Goal: Find specific fact: Find specific fact

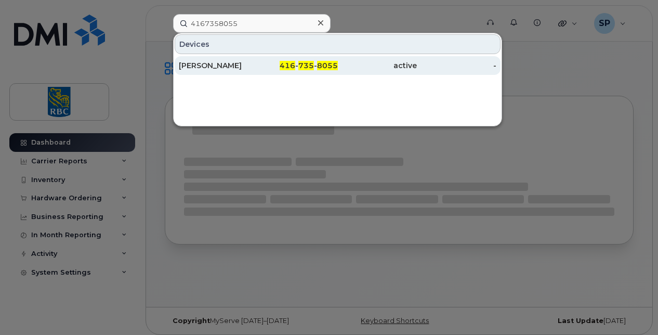
type input "4167358055"
click at [243, 69] on div "[PERSON_NAME]" at bounding box center [218, 65] width 79 height 10
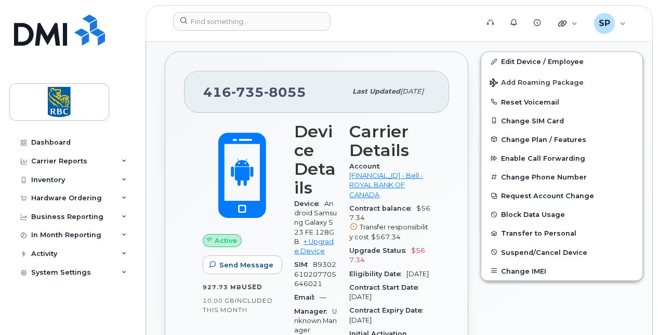
scroll to position [208, 0]
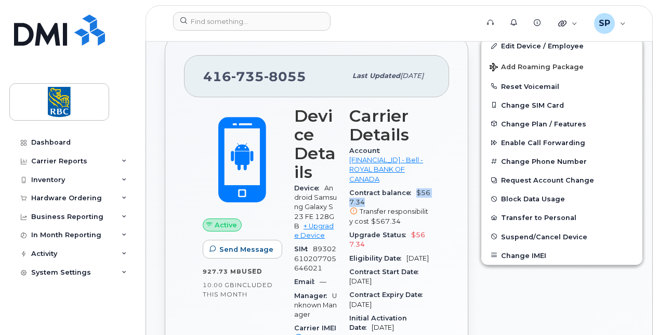
drag, startPoint x: 368, startPoint y: 199, endPoint x: 412, endPoint y: 192, distance: 45.3
click at [412, 192] on div "Contract balance $567.34 Transfer responsibility cost $567.34" at bounding box center [389, 207] width 81 height 42
copy span "$567.34"
